Goal: Navigation & Orientation: Find specific page/section

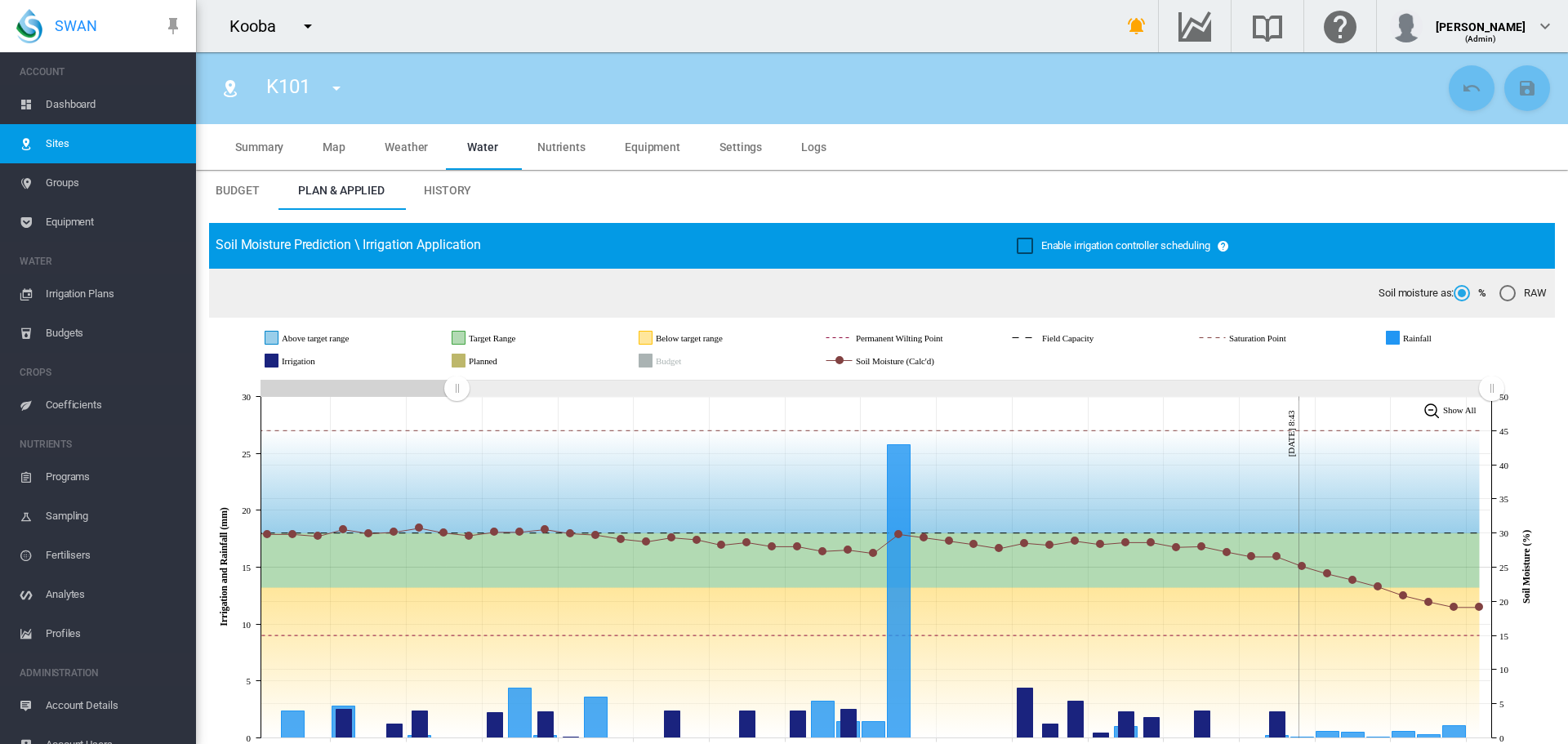
scroll to position [245, 0]
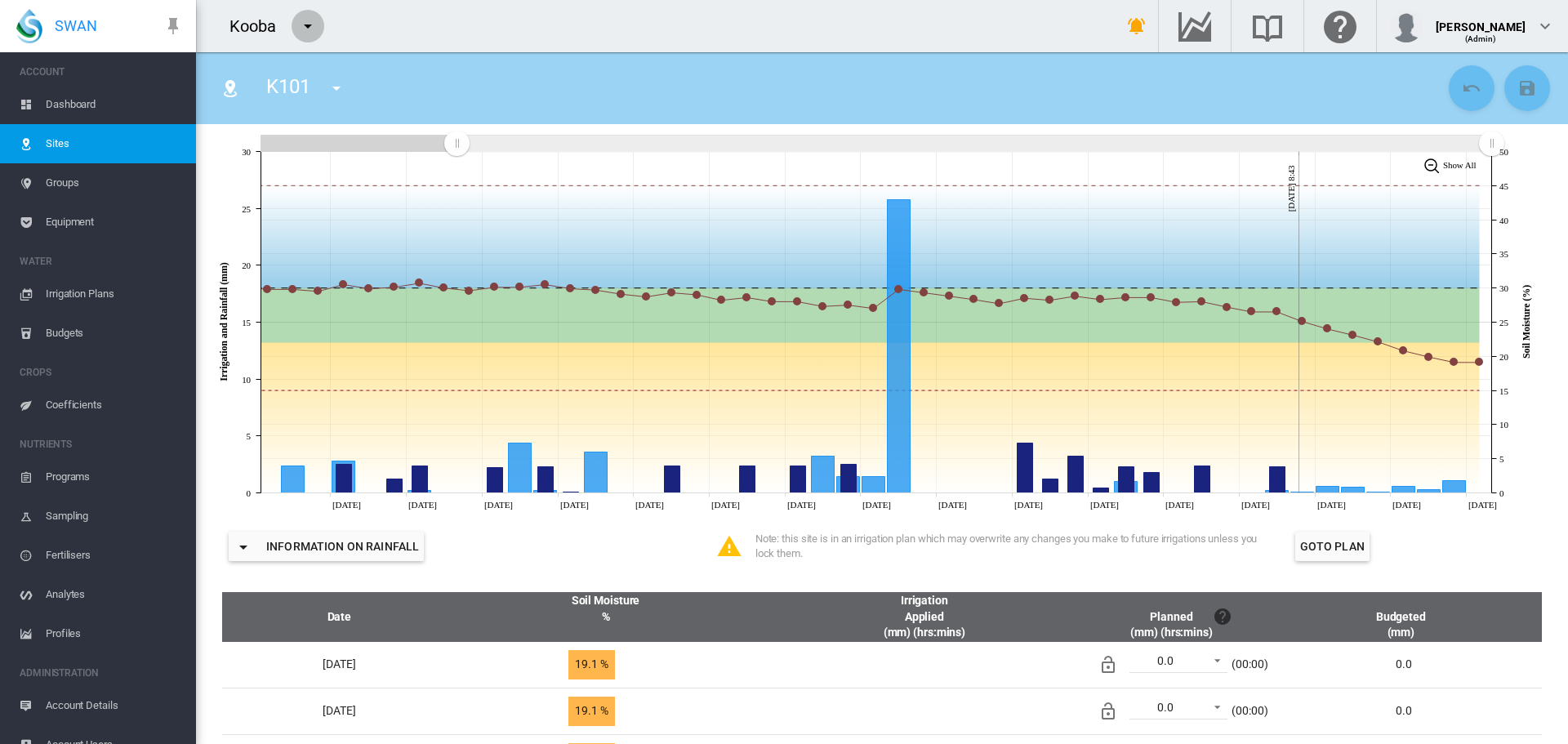
click at [308, 24] on md-icon "icon-menu-down" at bounding box center [308, 26] width 19 height 19
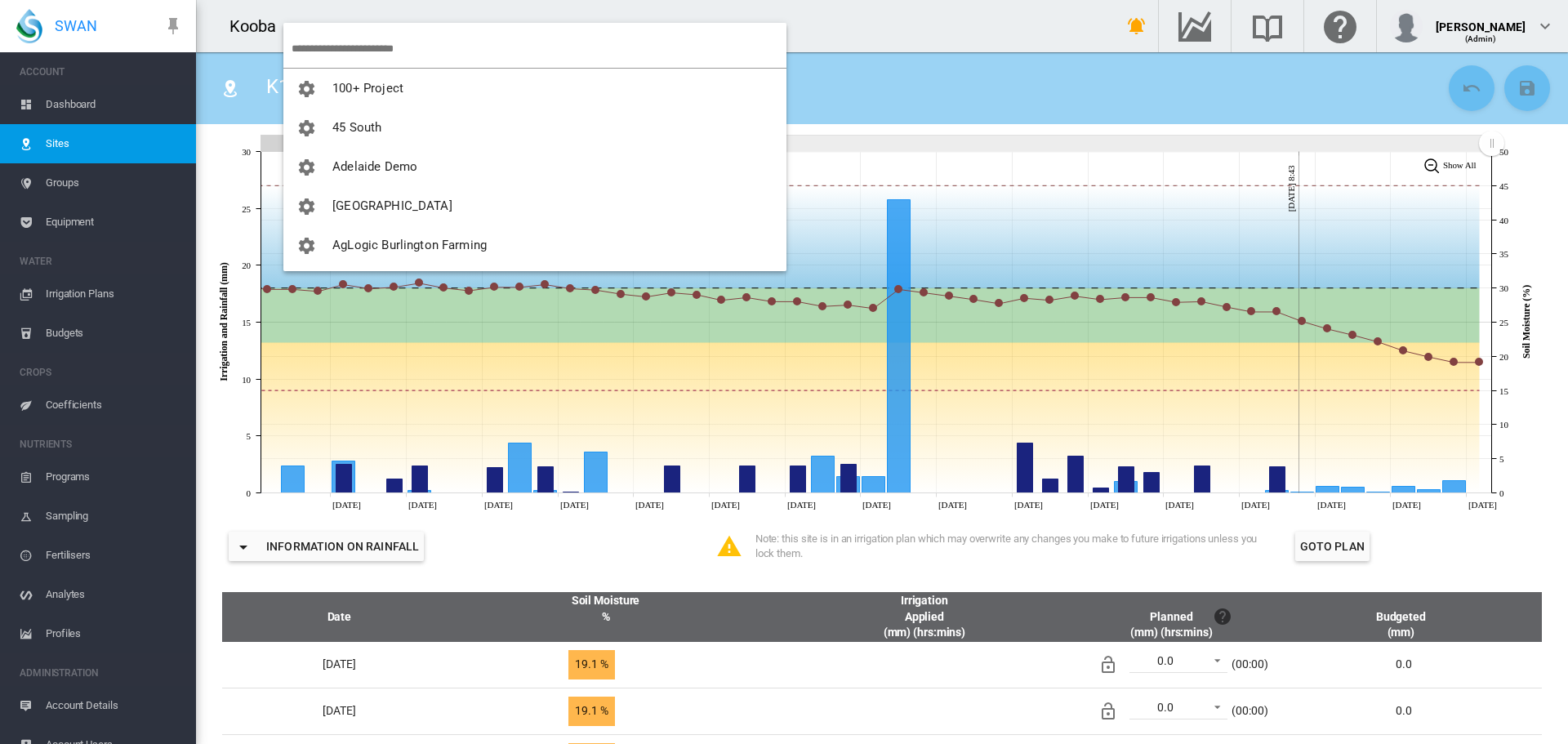
click at [328, 47] on input "search" at bounding box center [539, 49] width 495 height 38
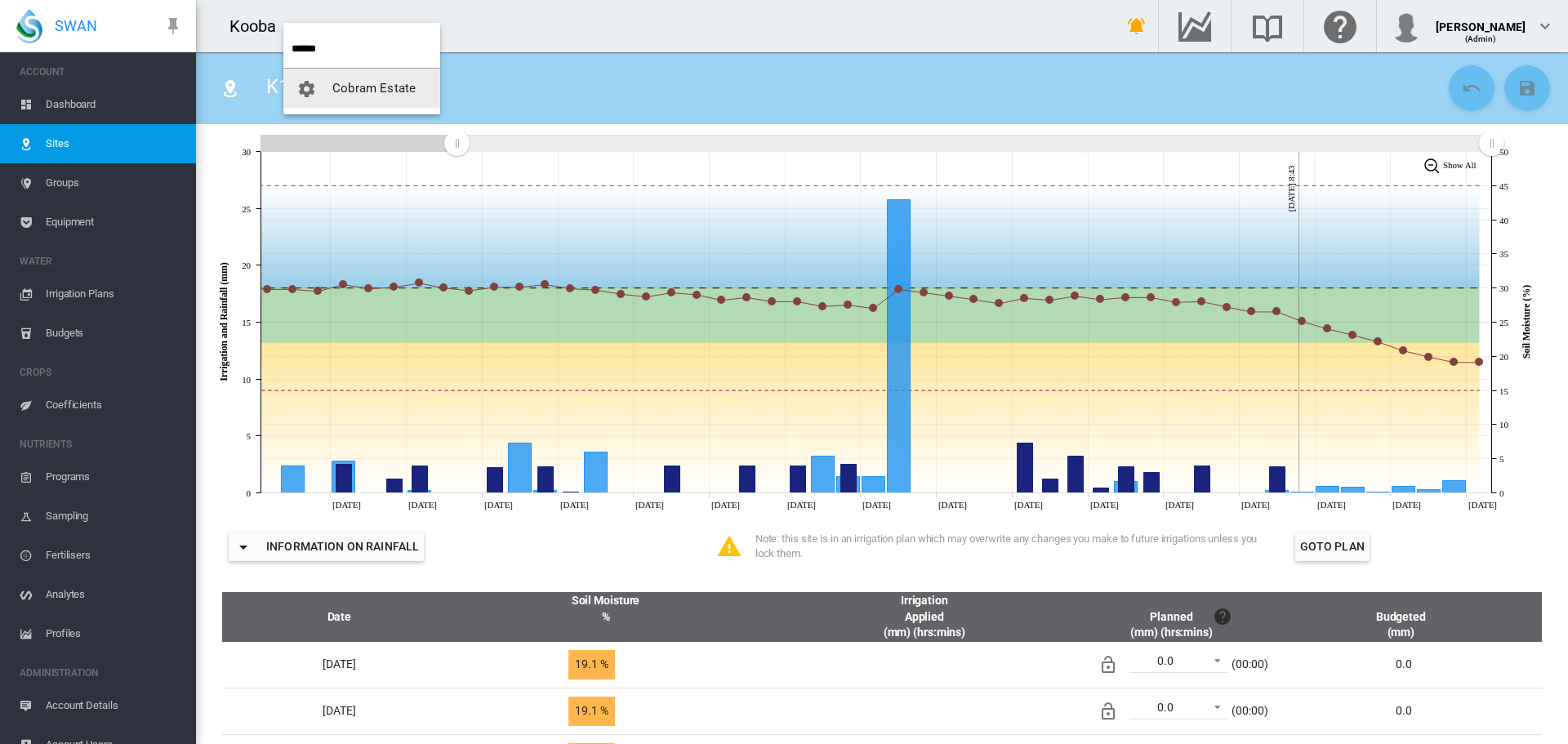
type input "******"
click at [361, 78] on button "Cobram Estate" at bounding box center [362, 88] width 157 height 39
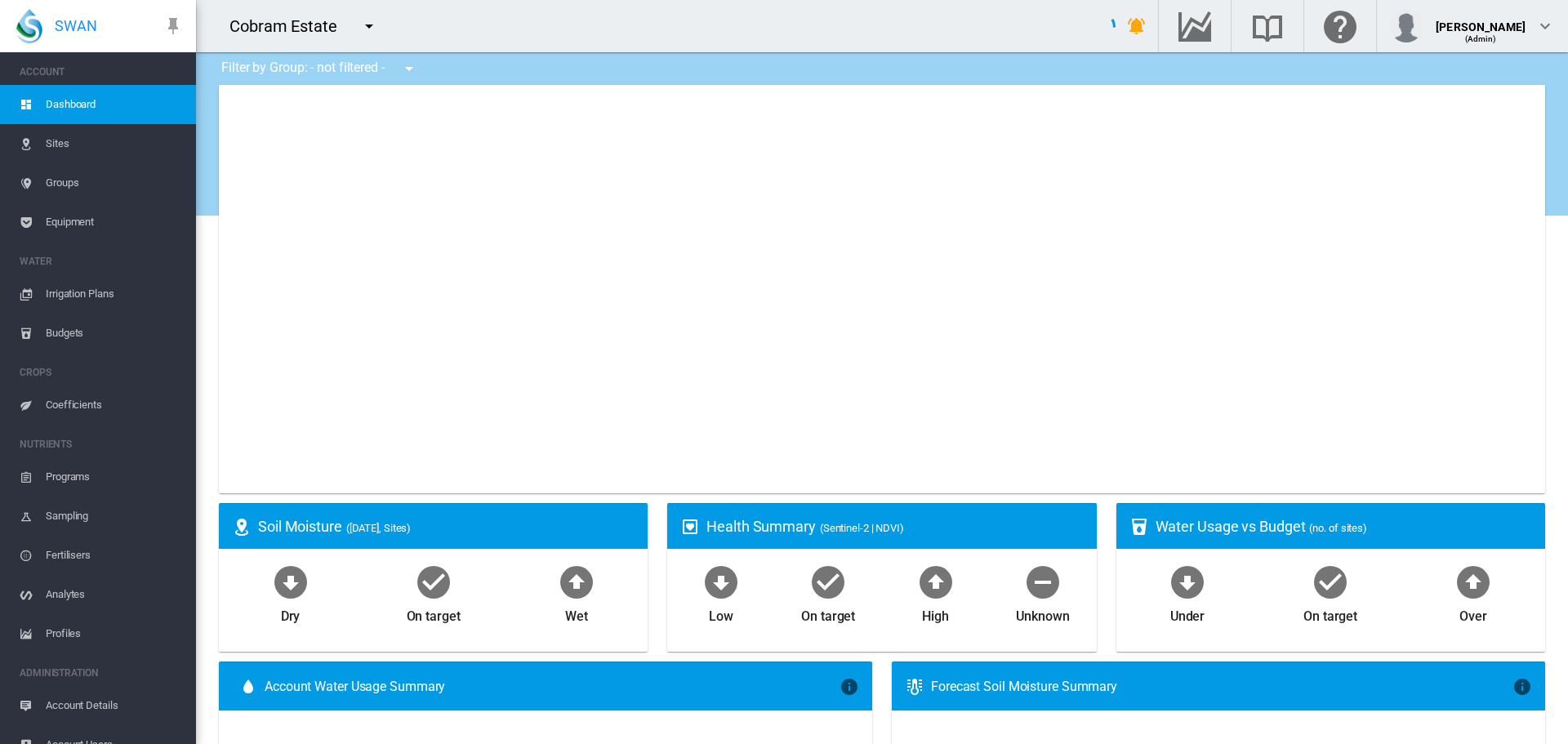
type input "**********"
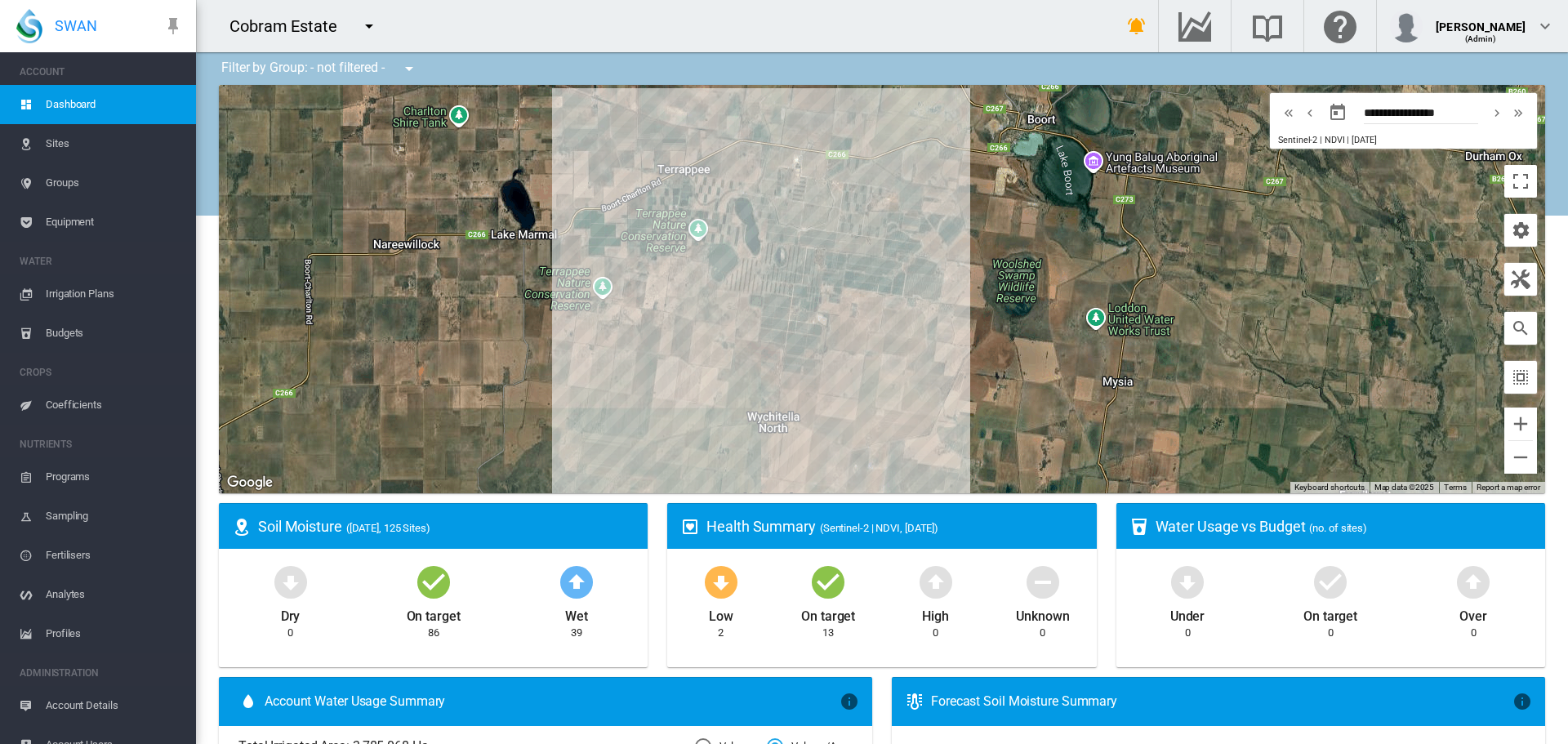
click at [1146, 25] on md-icon "icon-bell-ring" at bounding box center [1137, 26] width 19 height 19
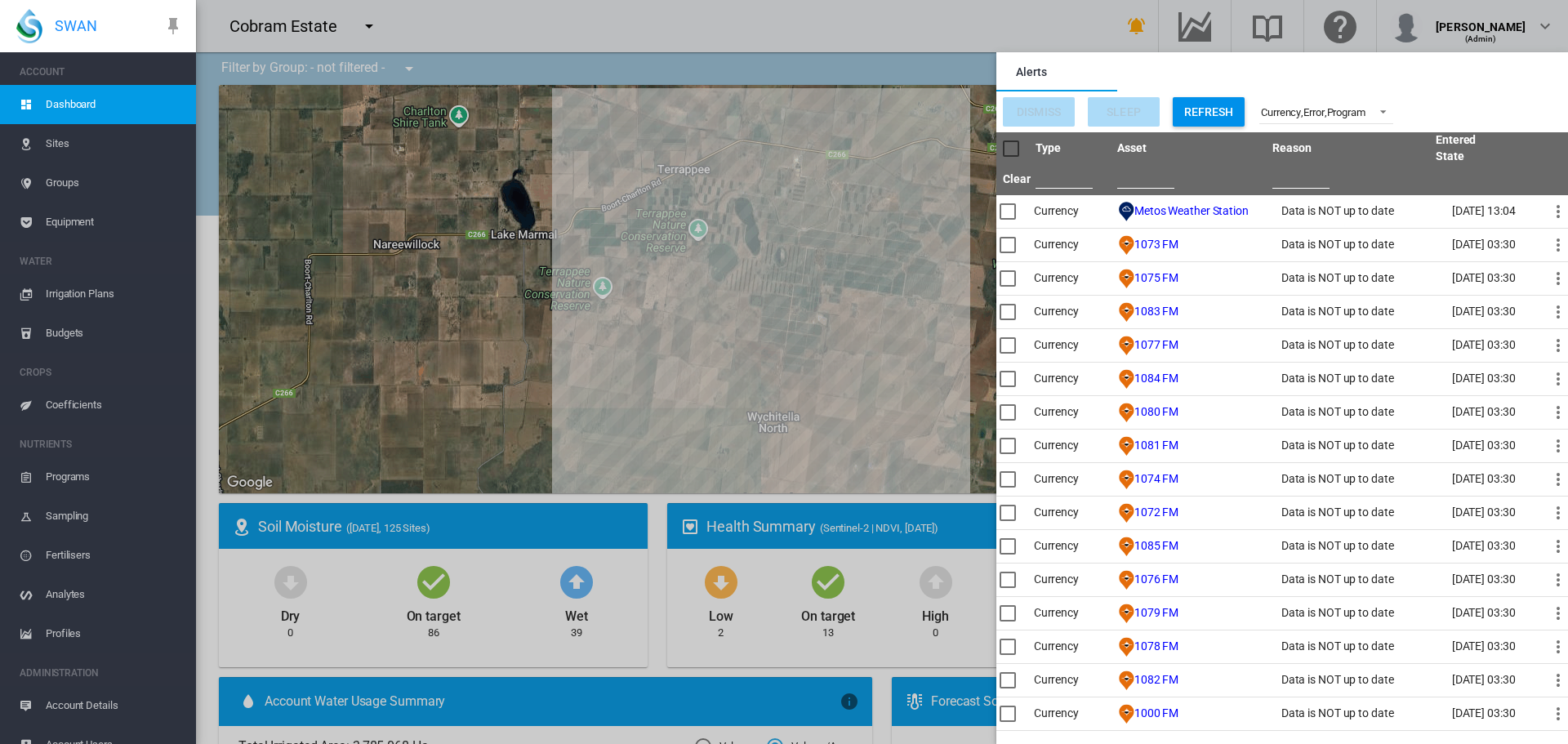
click at [71, 145] on span "Sites" at bounding box center [113, 143] width 137 height 39
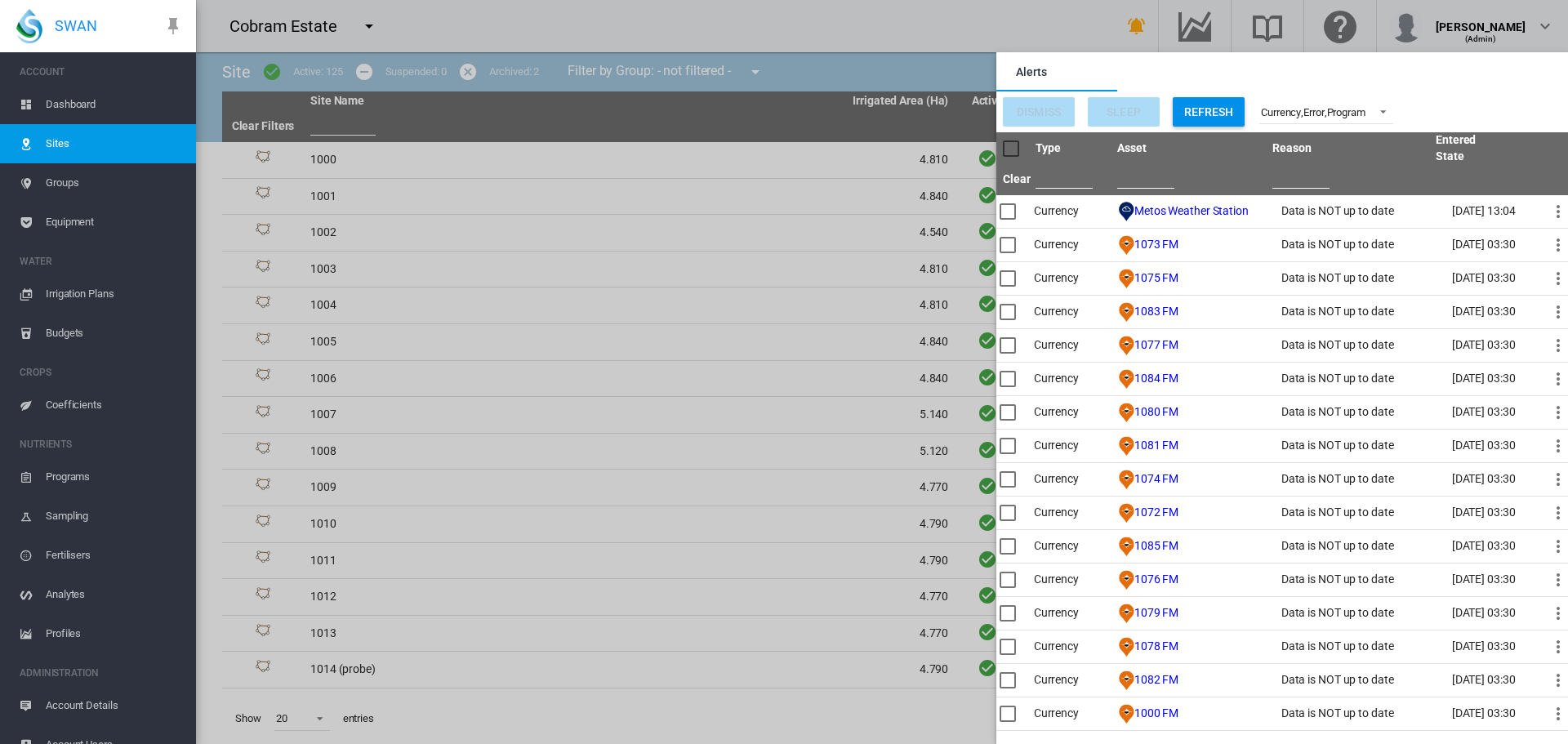
click at [367, 669] on md-backdrop at bounding box center [882, 372] width 1372 height 744
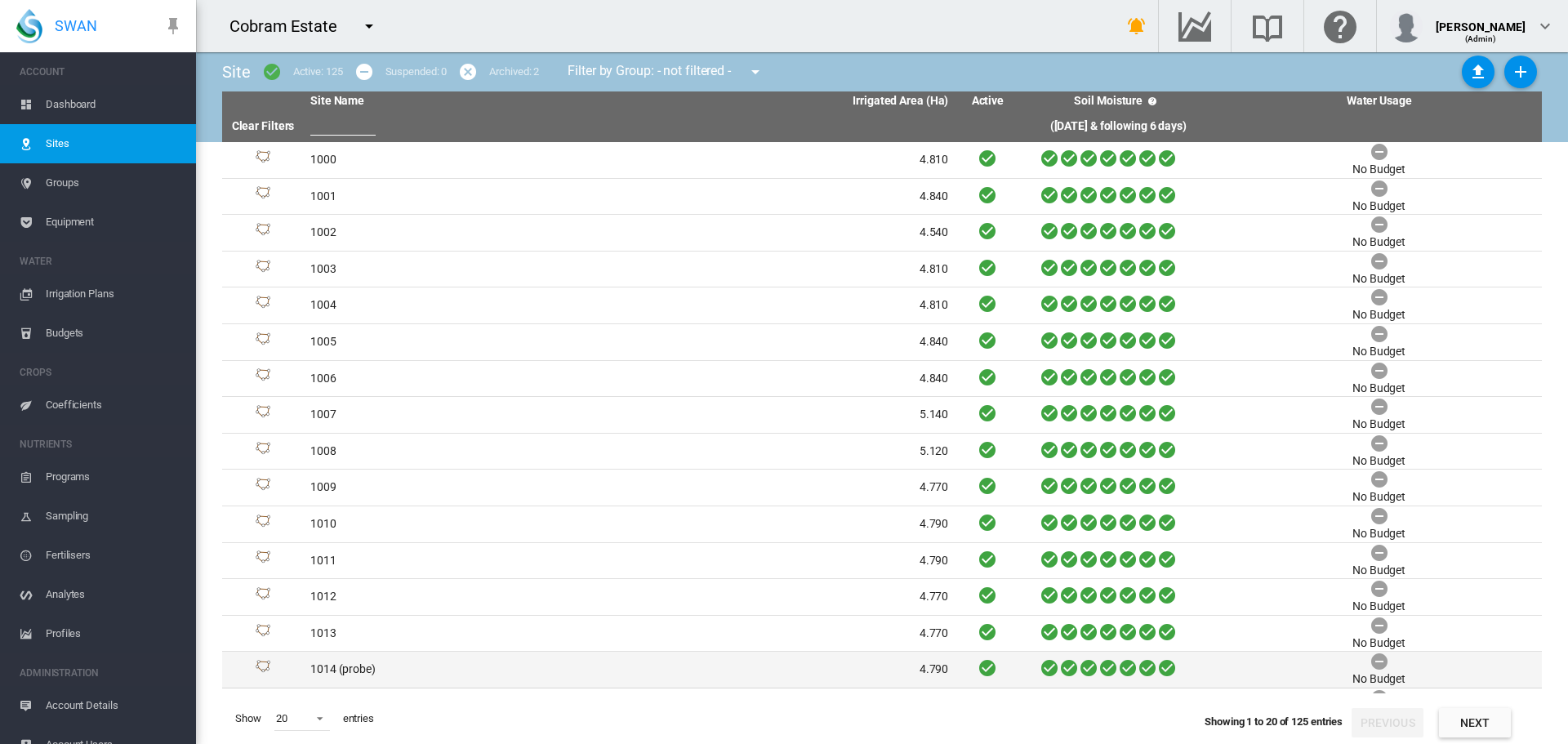
click at [357, 663] on td "1014 (probe)" at bounding box center [467, 669] width 326 height 36
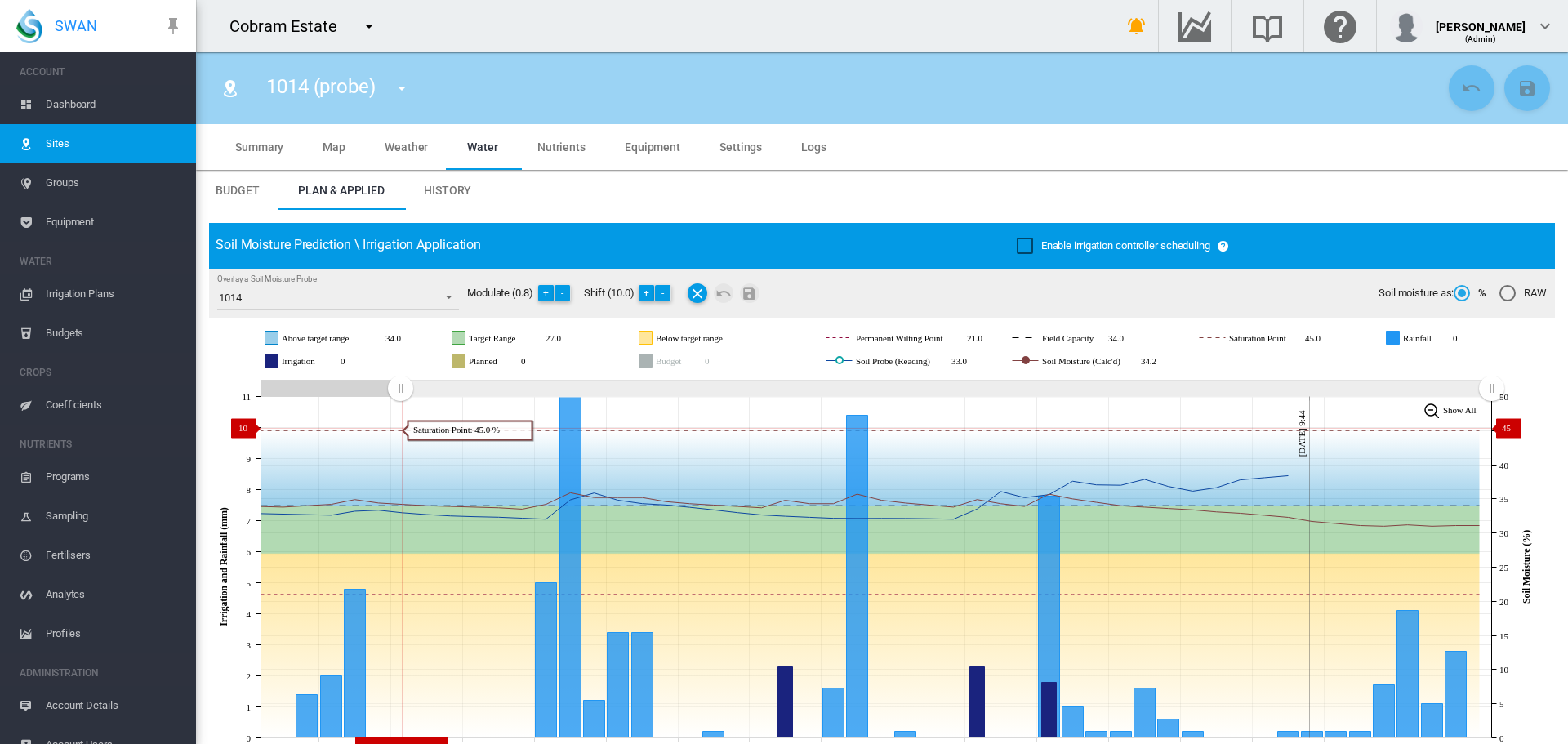
drag, startPoint x: 1189, startPoint y: 388, endPoint x: 400, endPoint y: 428, distance: 790.0
click at [400, 428] on icon "JavaScript chart by amCharts [DATE] [DATE] Aug [DATE] Aug [DATE] Aug 31 [DATE] …" at bounding box center [875, 567] width 1334 height 383
click at [366, 27] on md-icon "icon-menu-down" at bounding box center [368, 26] width 19 height 19
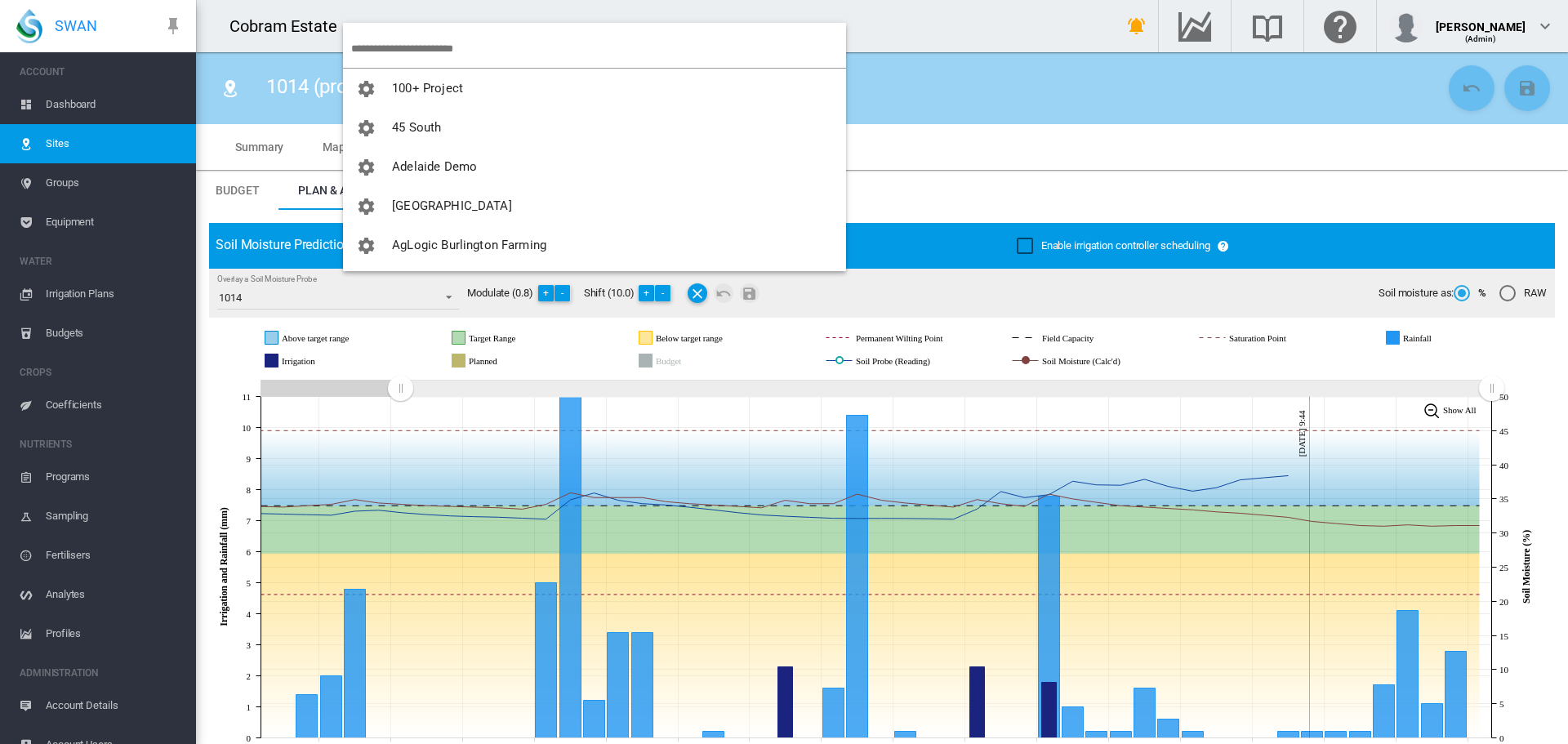
click at [388, 40] on input "search" at bounding box center [598, 49] width 495 height 38
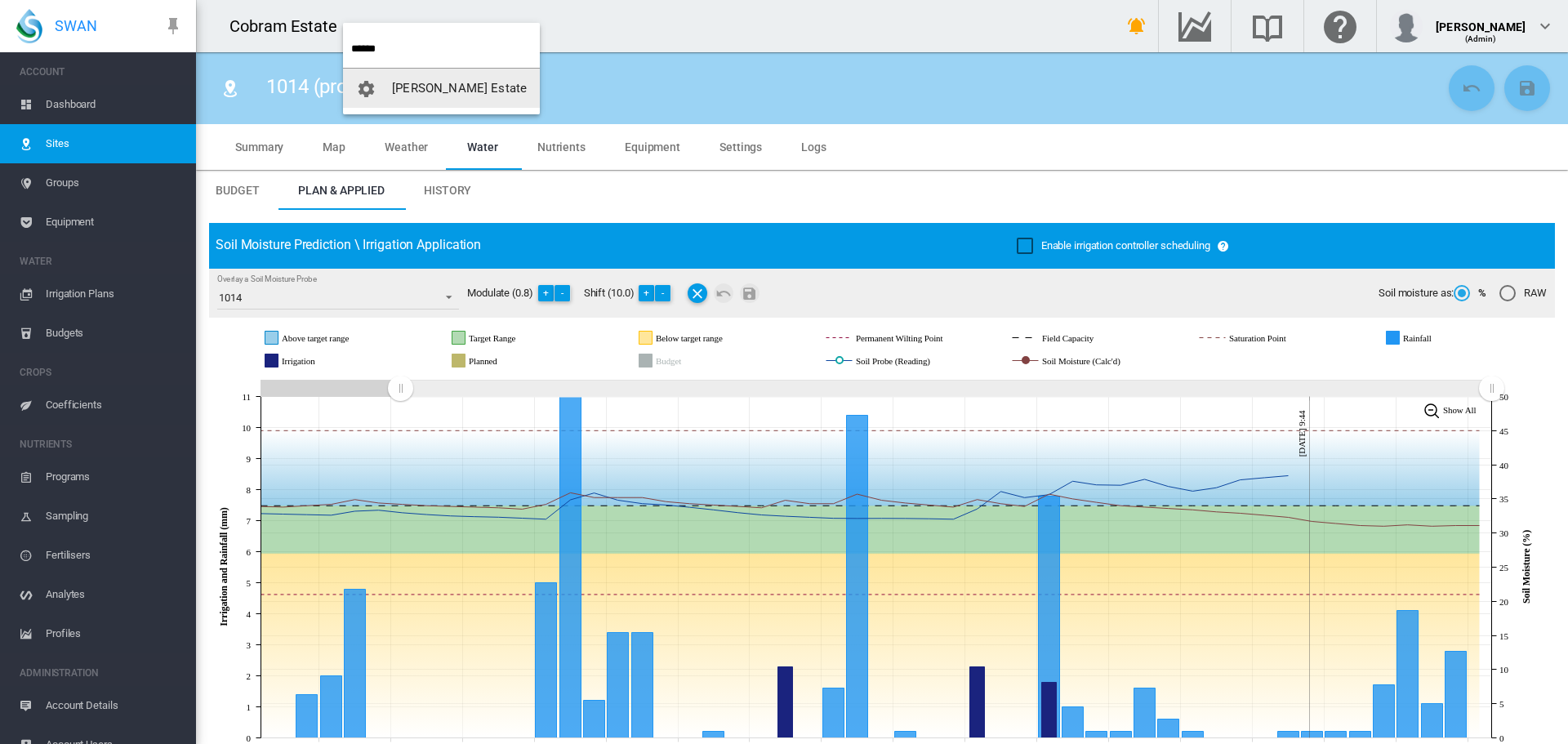
type input "******"
click at [437, 89] on span "[PERSON_NAME] Estate" at bounding box center [459, 88] width 135 height 15
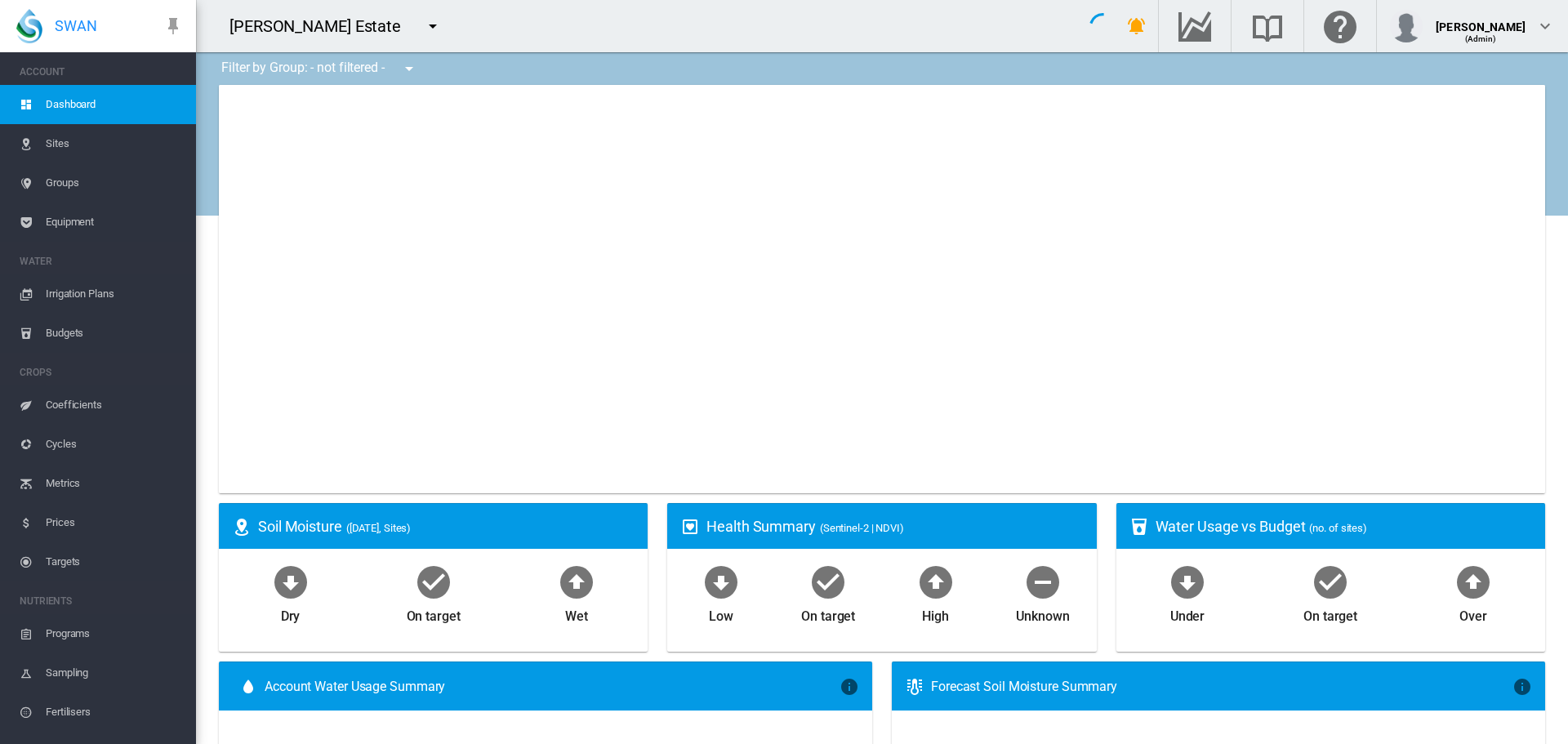
click at [81, 227] on span "Equipment" at bounding box center [113, 221] width 137 height 39
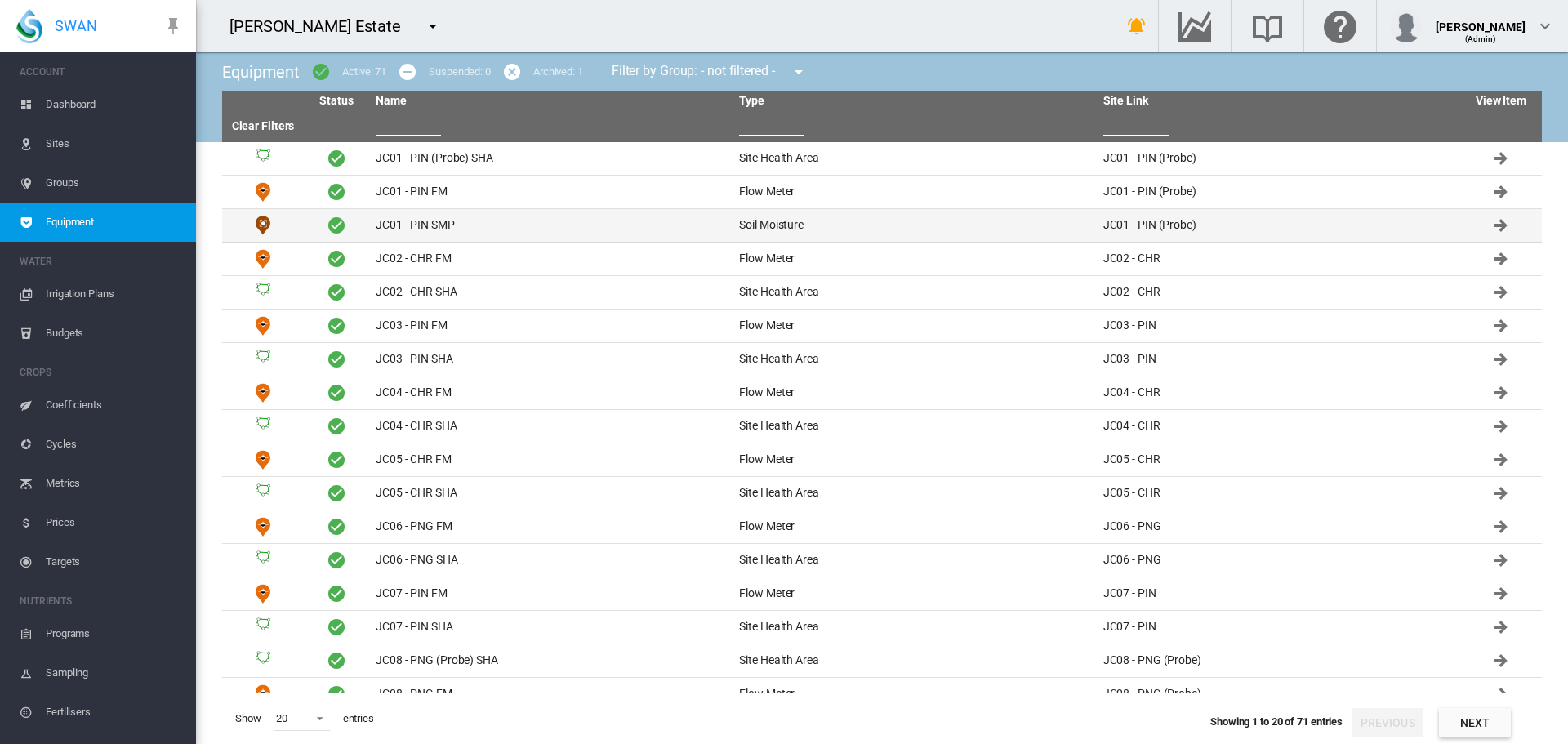
click at [416, 224] on td "JC01 - PIN SMP" at bounding box center [551, 225] width 363 height 32
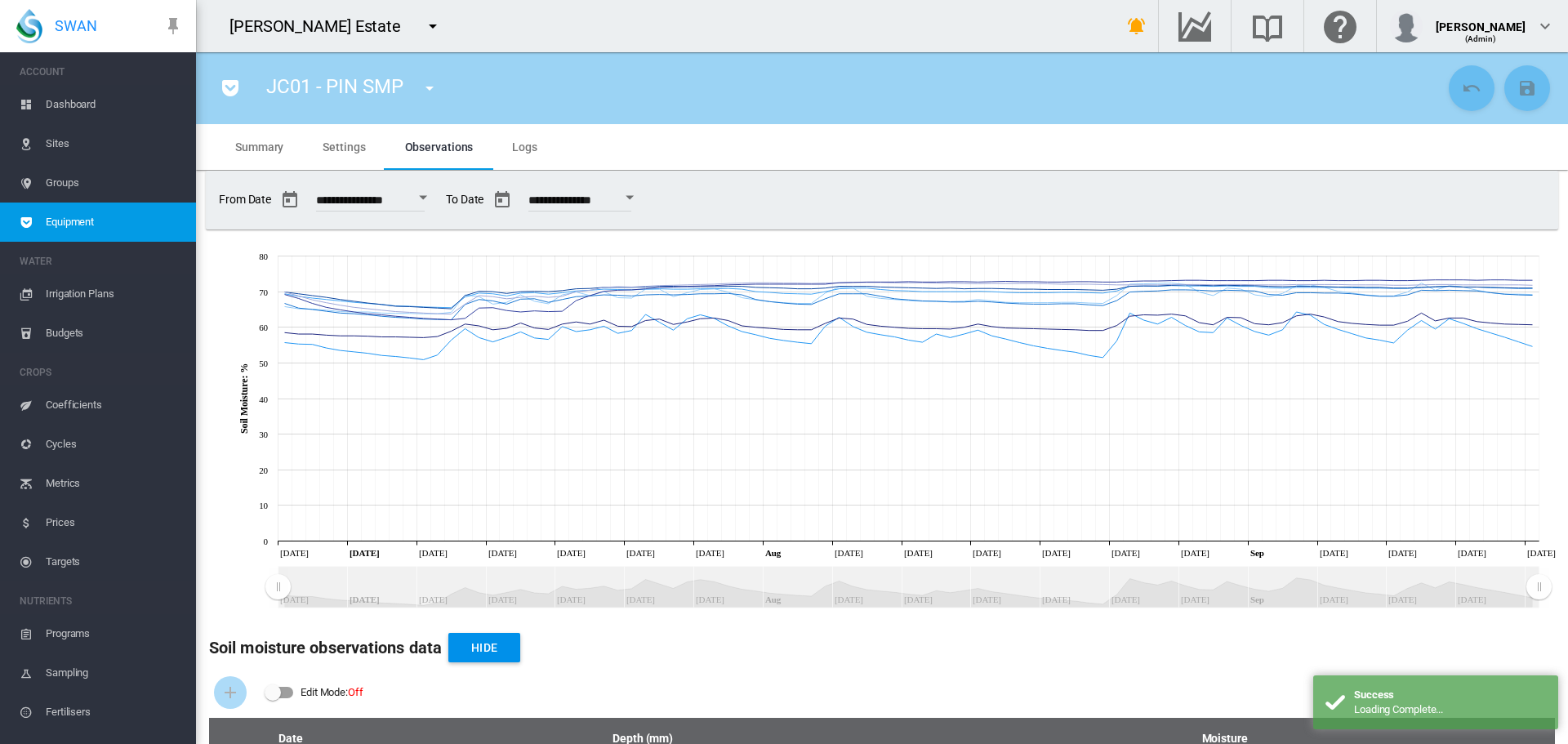
click at [337, 146] on span "Settings" at bounding box center [343, 146] width 43 height 13
